Goal: Information Seeking & Learning: Learn about a topic

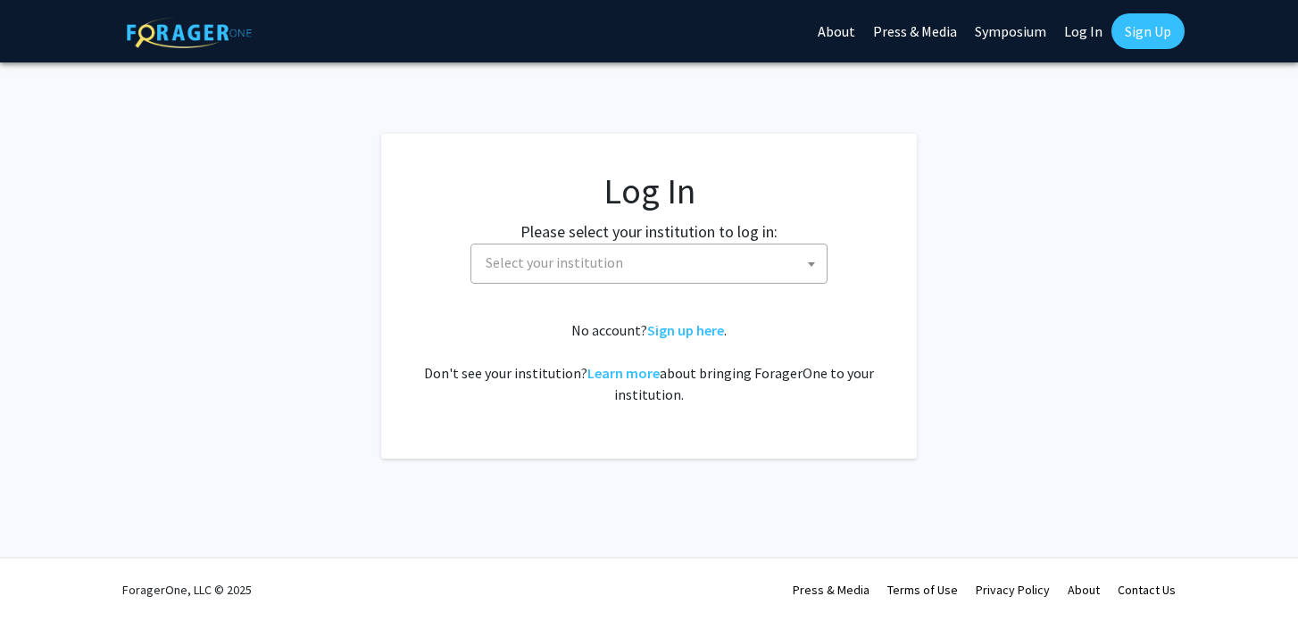
select select
click at [681, 255] on span "Select your institution" at bounding box center [652, 263] width 348 height 37
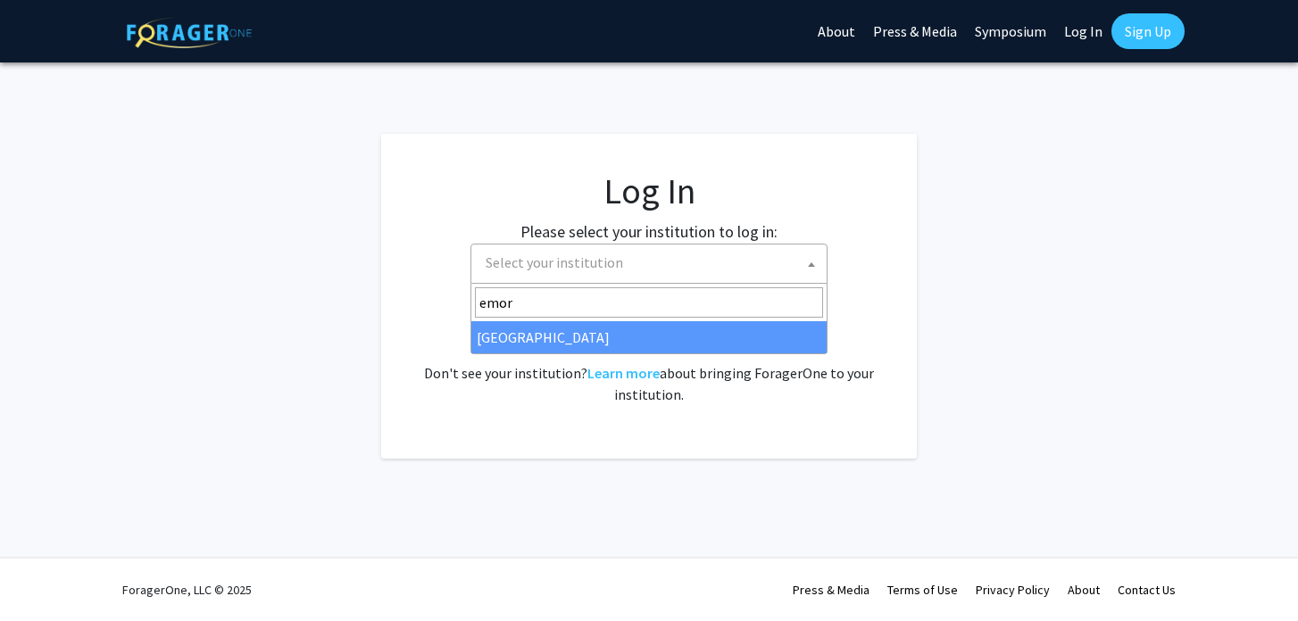
type input "emory"
select select "12"
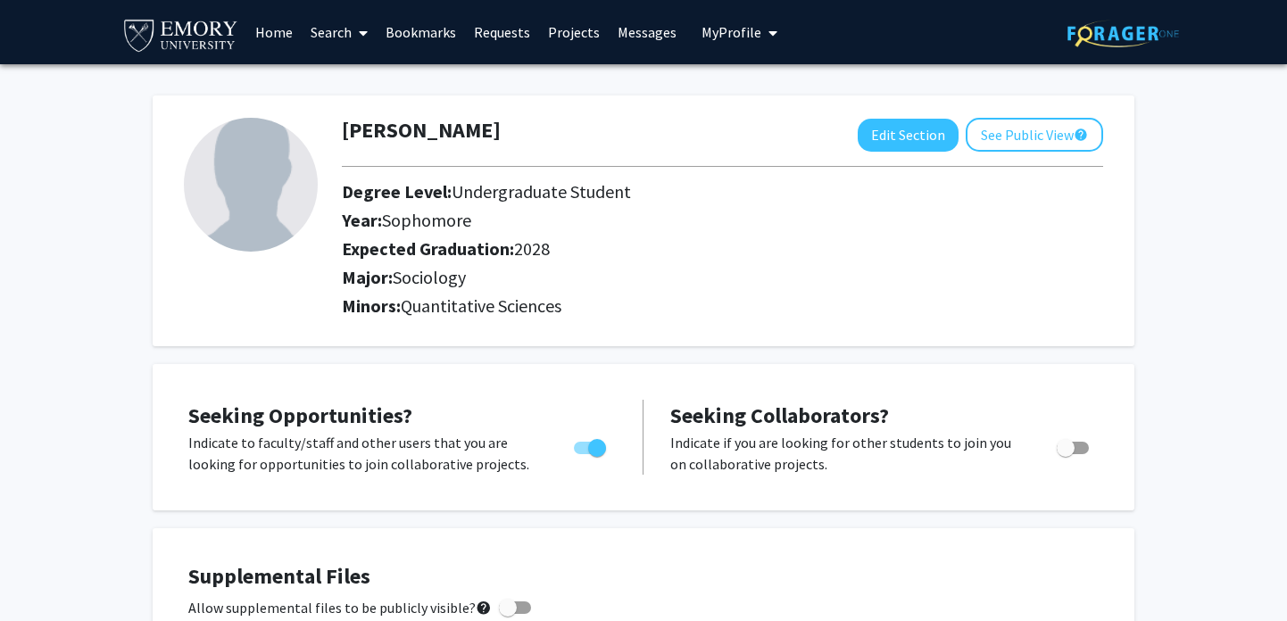
click at [267, 32] on link "Home" at bounding box center [273, 32] width 55 height 62
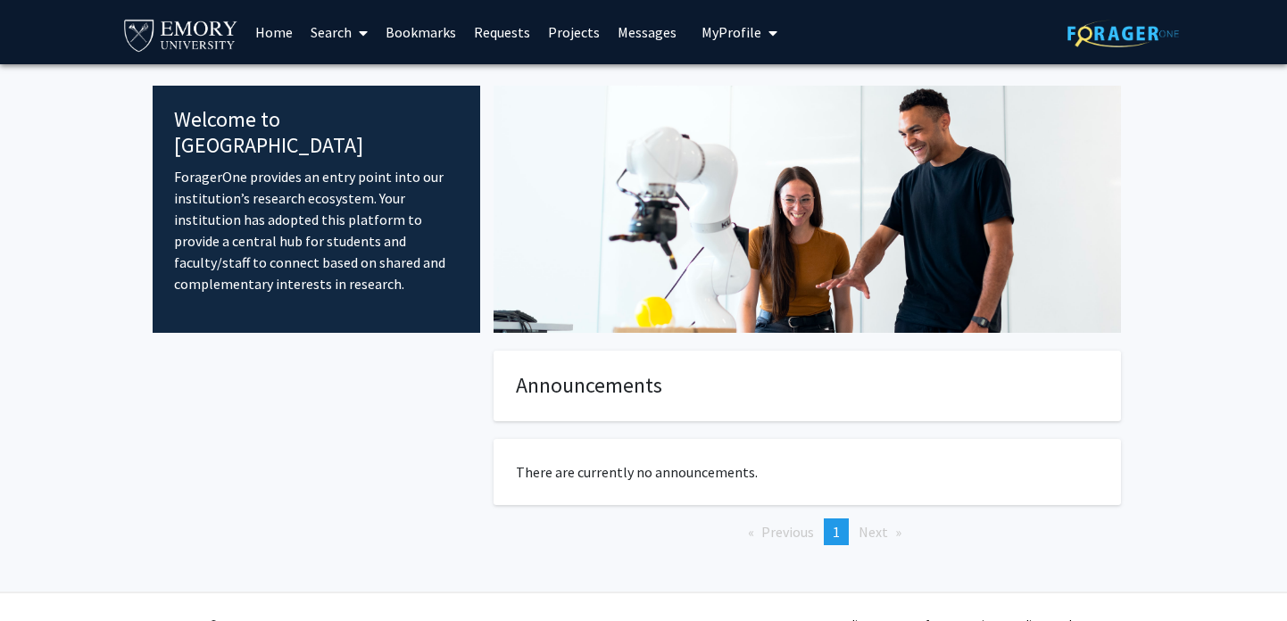
click at [332, 32] on link "Search" at bounding box center [339, 32] width 75 height 62
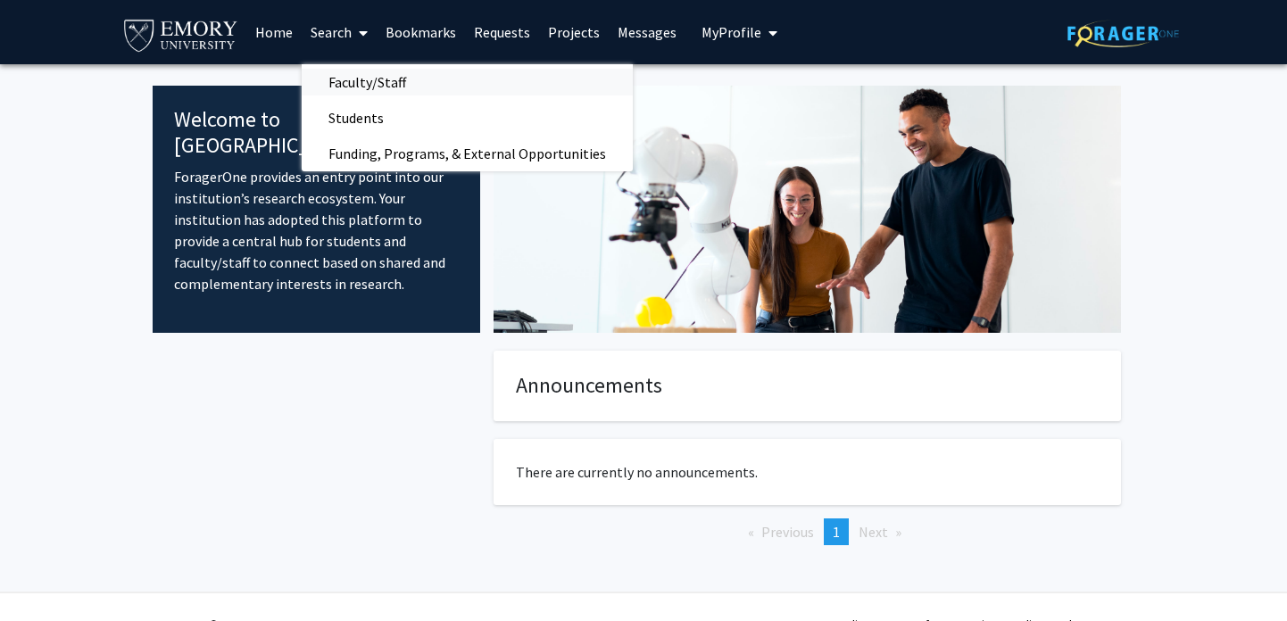
click at [361, 96] on span "Faculty/Staff" at bounding box center [367, 82] width 131 height 36
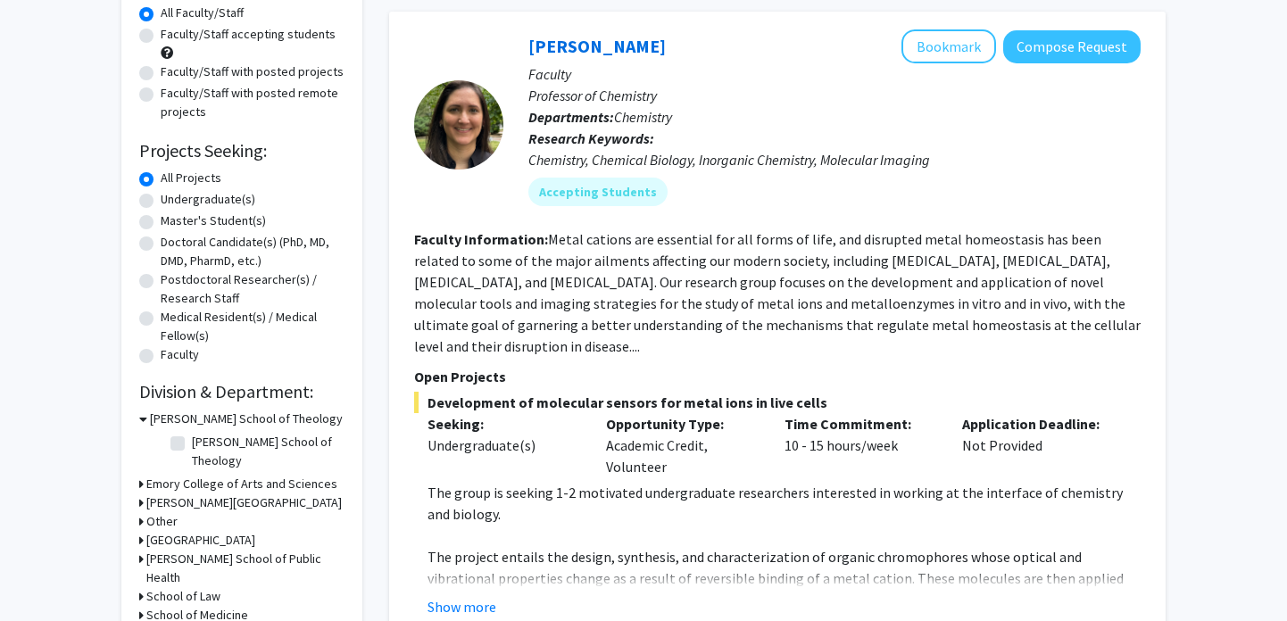
scroll to position [203, 0]
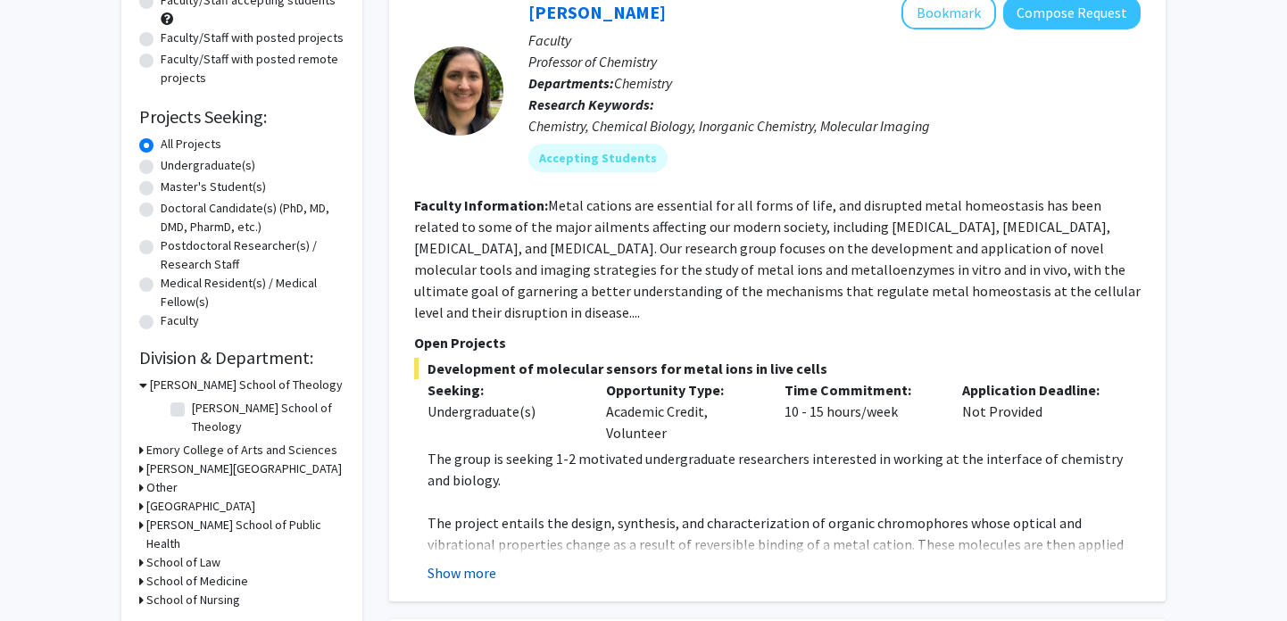
click at [473, 562] on button "Show more" at bounding box center [461, 572] width 69 height 21
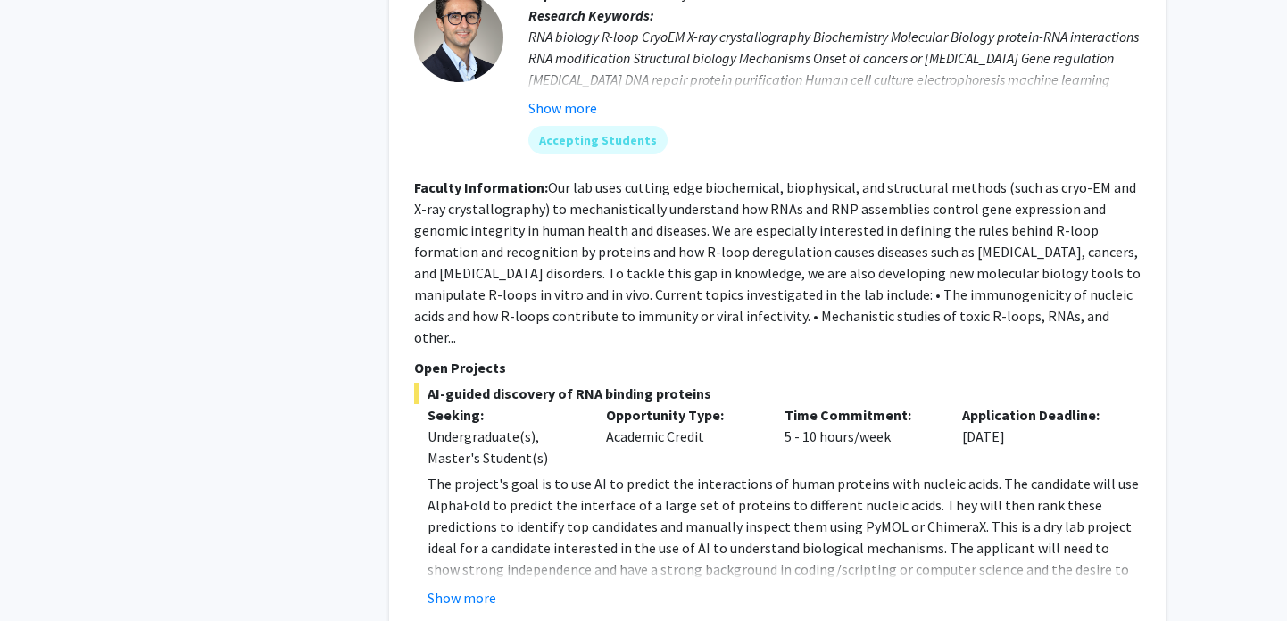
scroll to position [3443, 0]
